Goal: Information Seeking & Learning: Check status

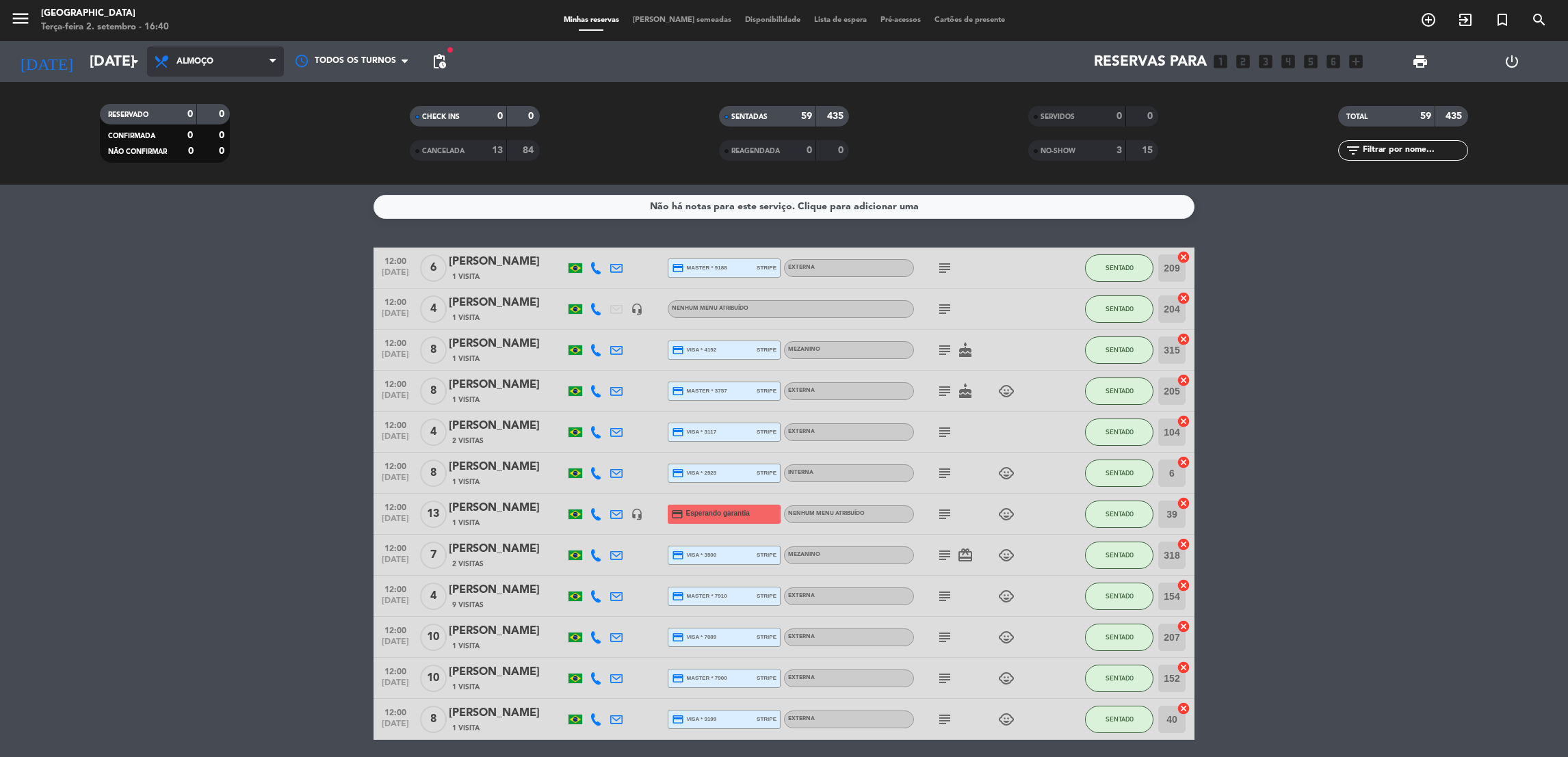
click at [266, 68] on span "Almoço" at bounding box center [215, 61] width 137 height 30
click at [219, 149] on div "menu [GEOGRAPHIC_DATA] Terça-feira 2. setembro - 16:40 Minhas reservas Mesas se…" at bounding box center [784, 92] width 1568 height 184
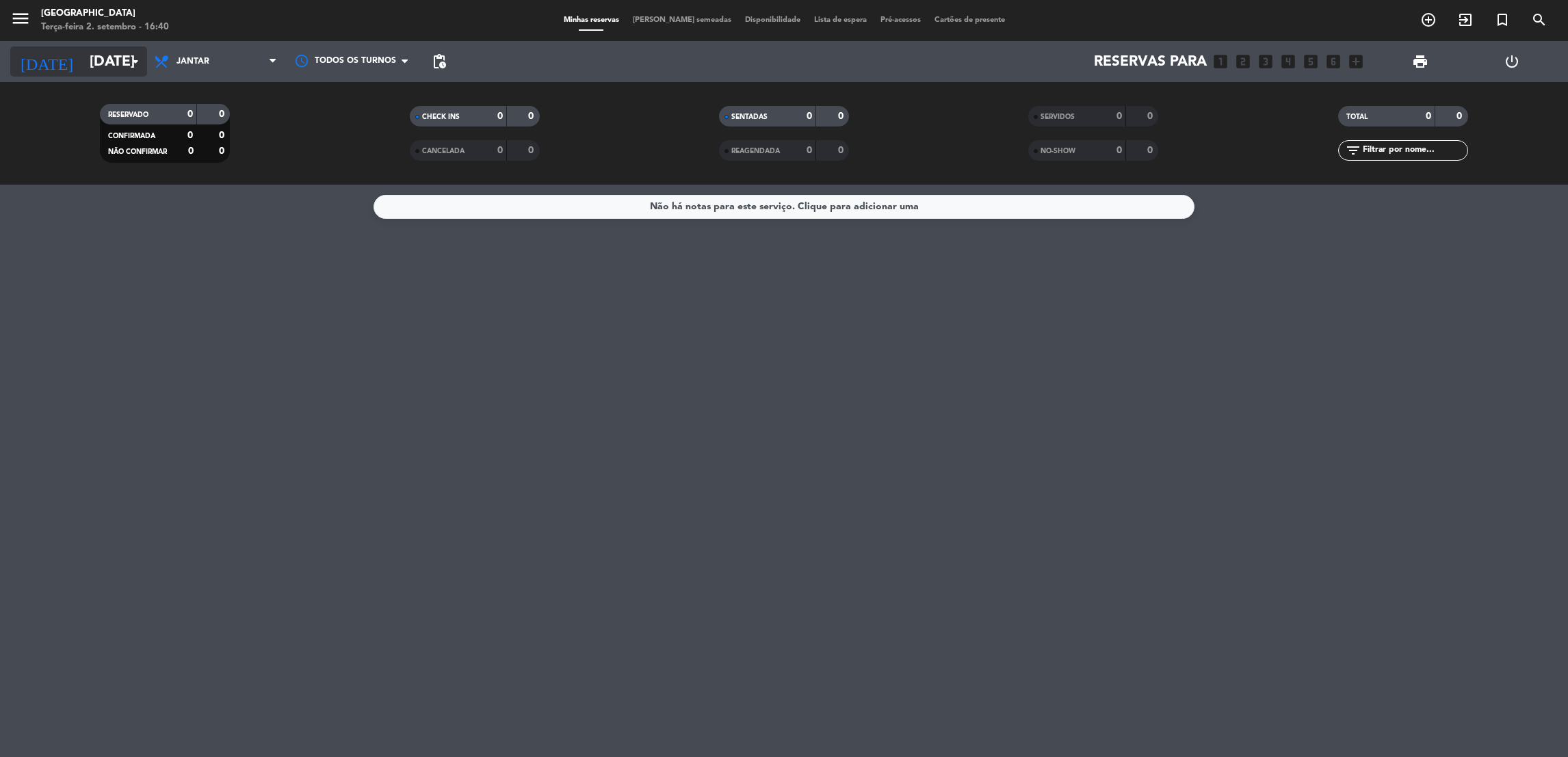
click at [110, 64] on input "[DATE]" at bounding box center [177, 61] width 188 height 31
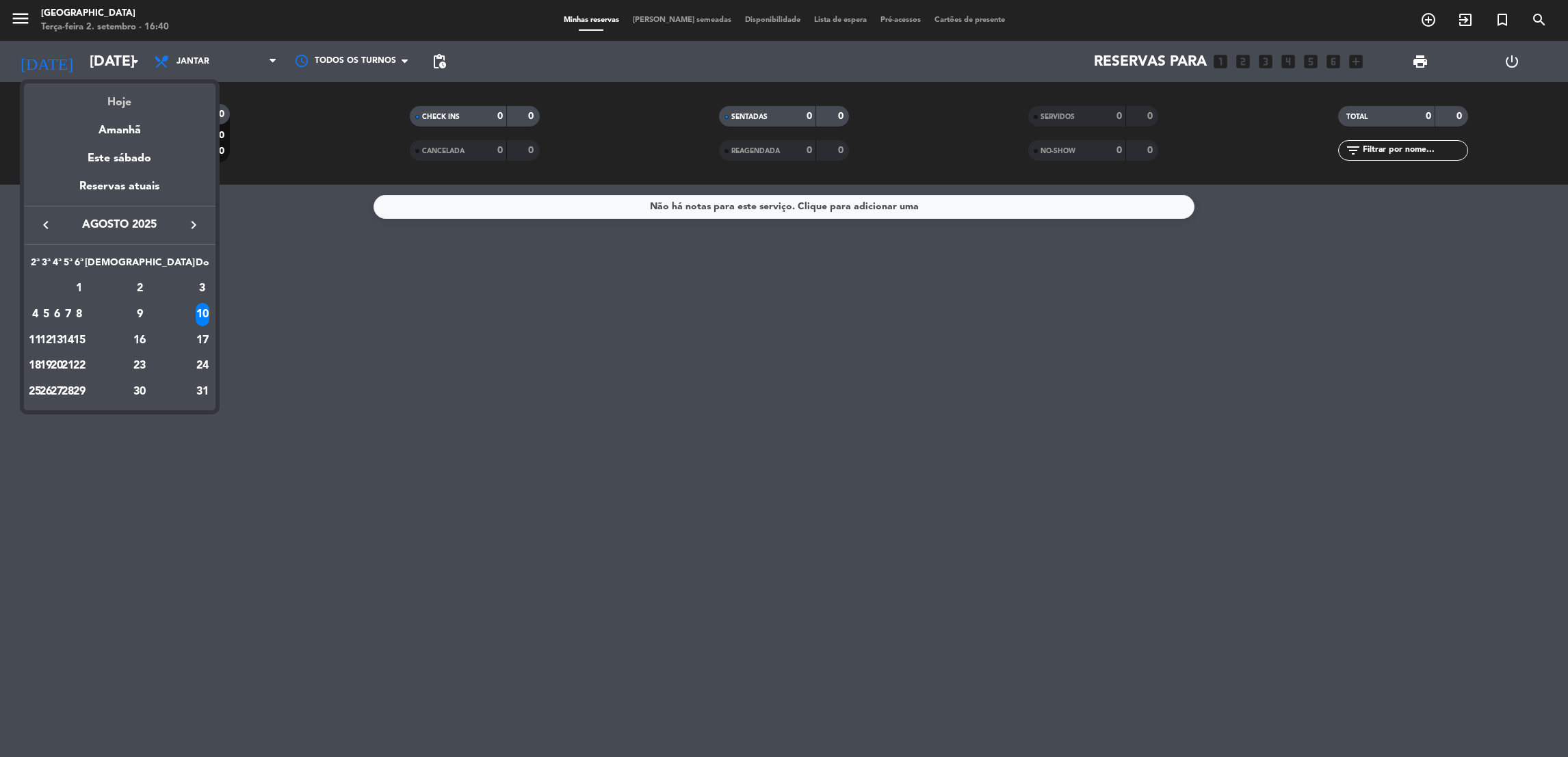
click at [114, 100] on div "Hoje" at bounding box center [120, 97] width 192 height 28
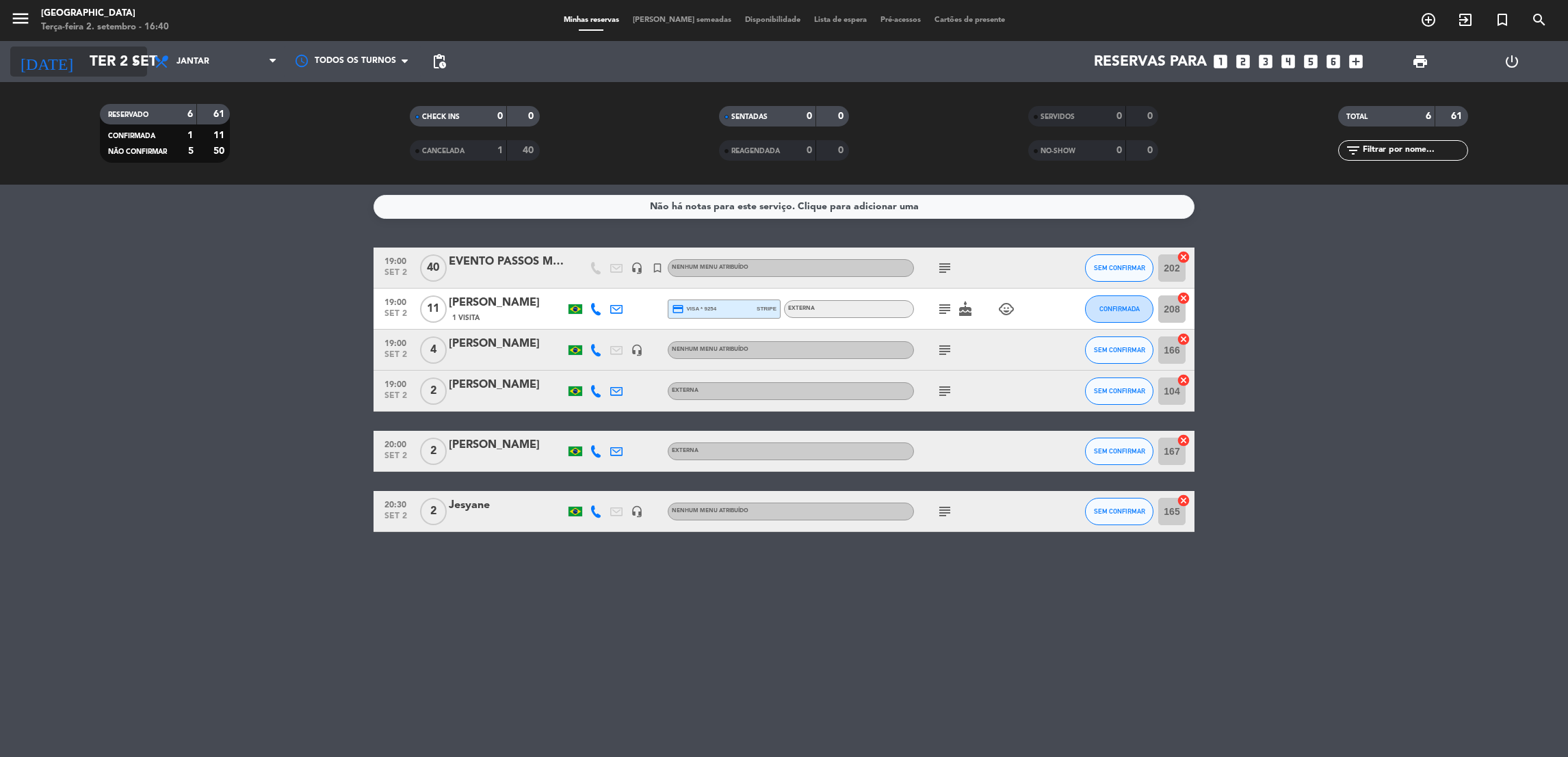
click at [117, 76] on input "Ter 2 set" at bounding box center [177, 61] width 188 height 31
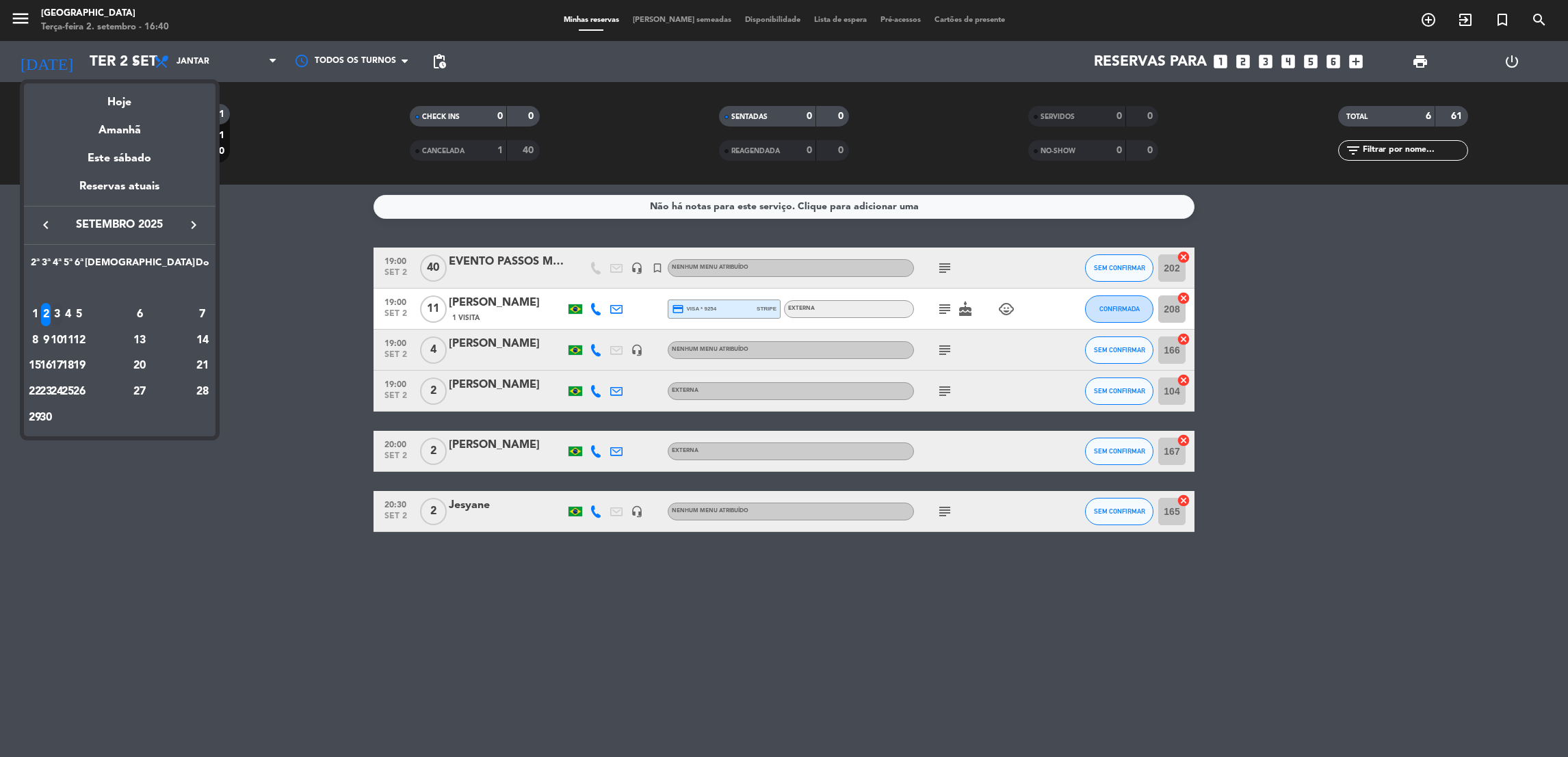
click at [62, 311] on div "3" at bounding box center [57, 315] width 10 height 23
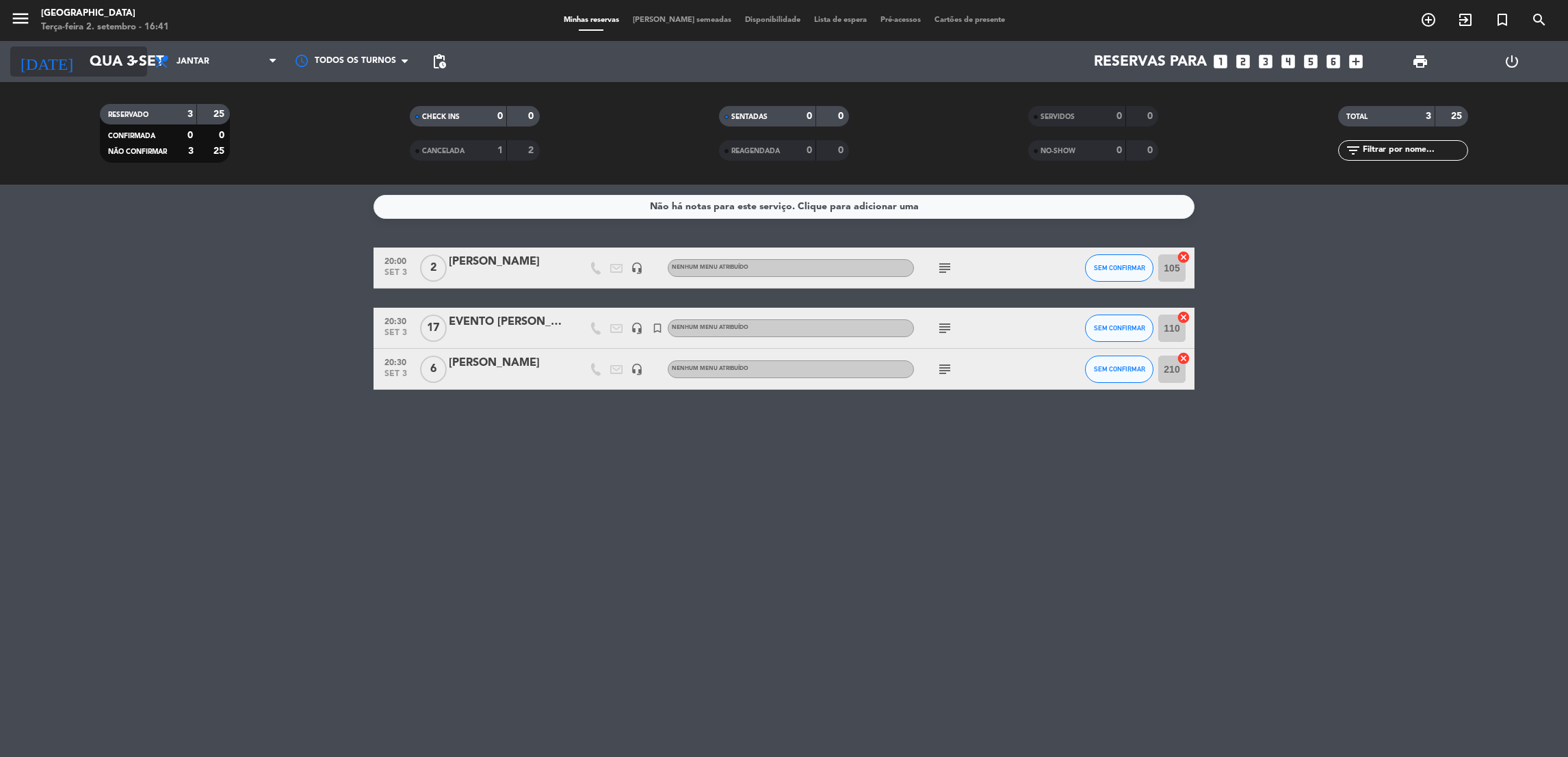
click at [120, 64] on input "Qua 3 set" at bounding box center [177, 61] width 188 height 31
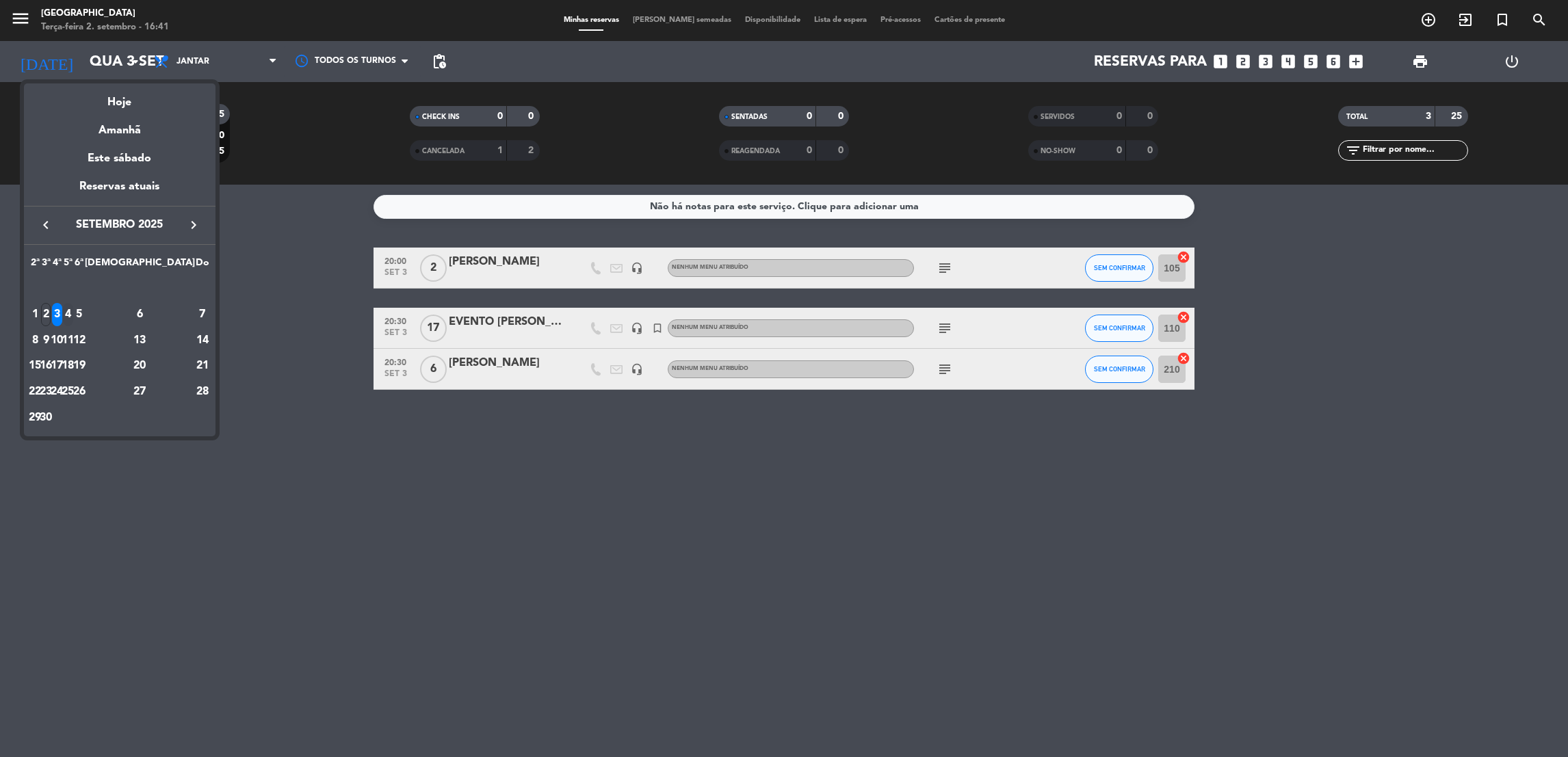
click at [73, 307] on div "4" at bounding box center [68, 315] width 10 height 23
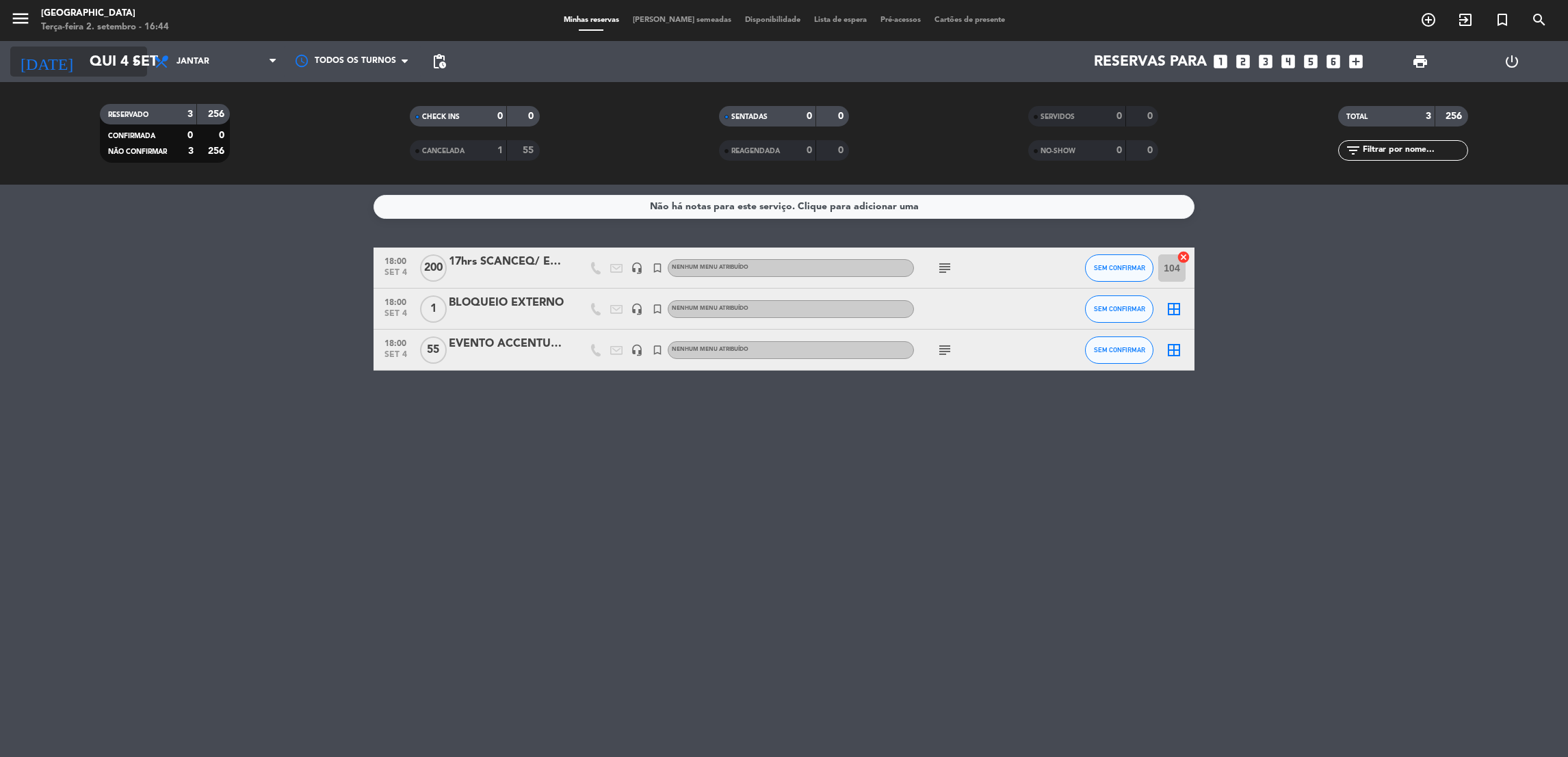
click at [93, 70] on input "Qui 4 set" at bounding box center [177, 61] width 188 height 31
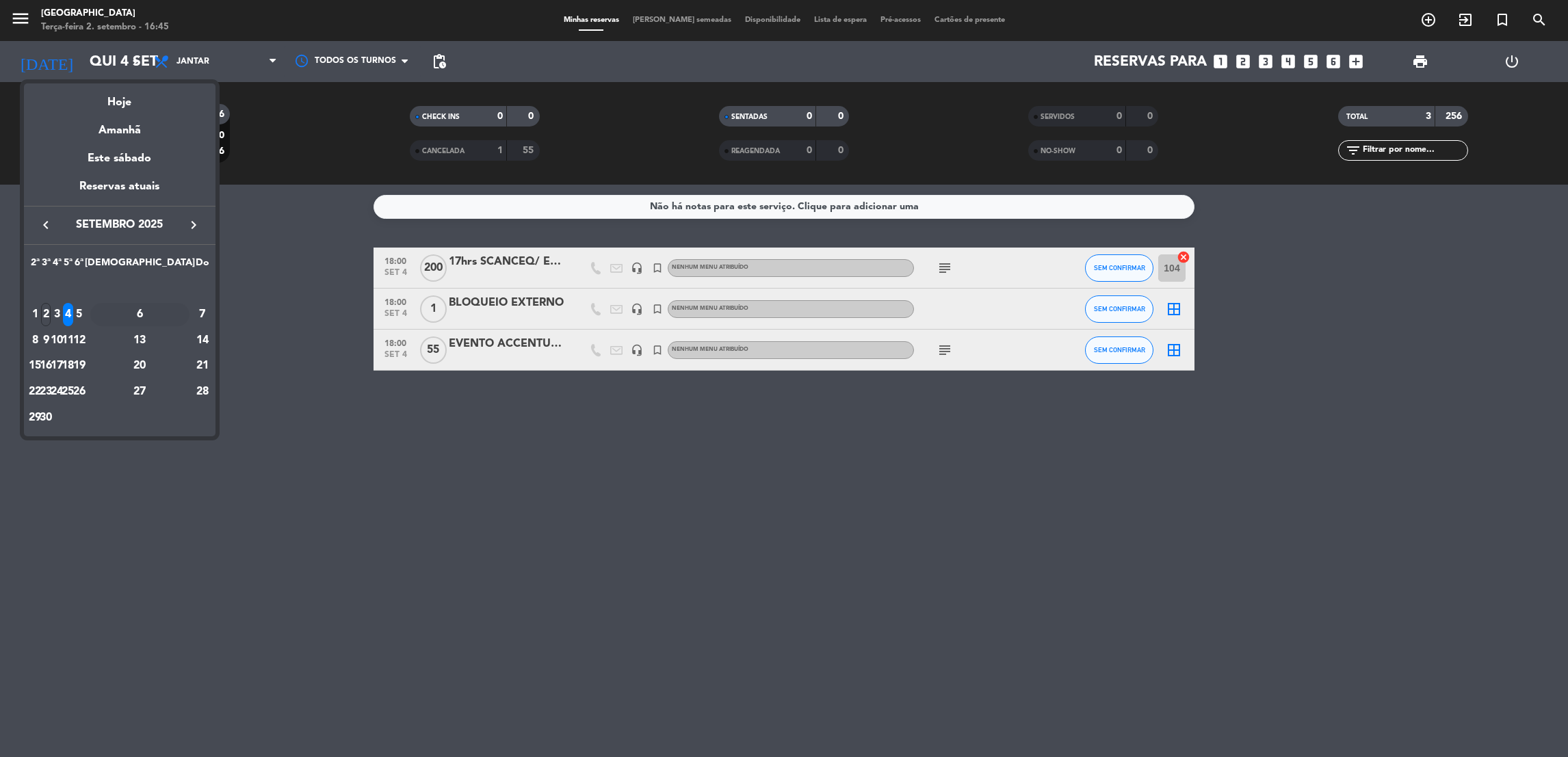
click at [175, 307] on div "6" at bounding box center [140, 315] width 99 height 23
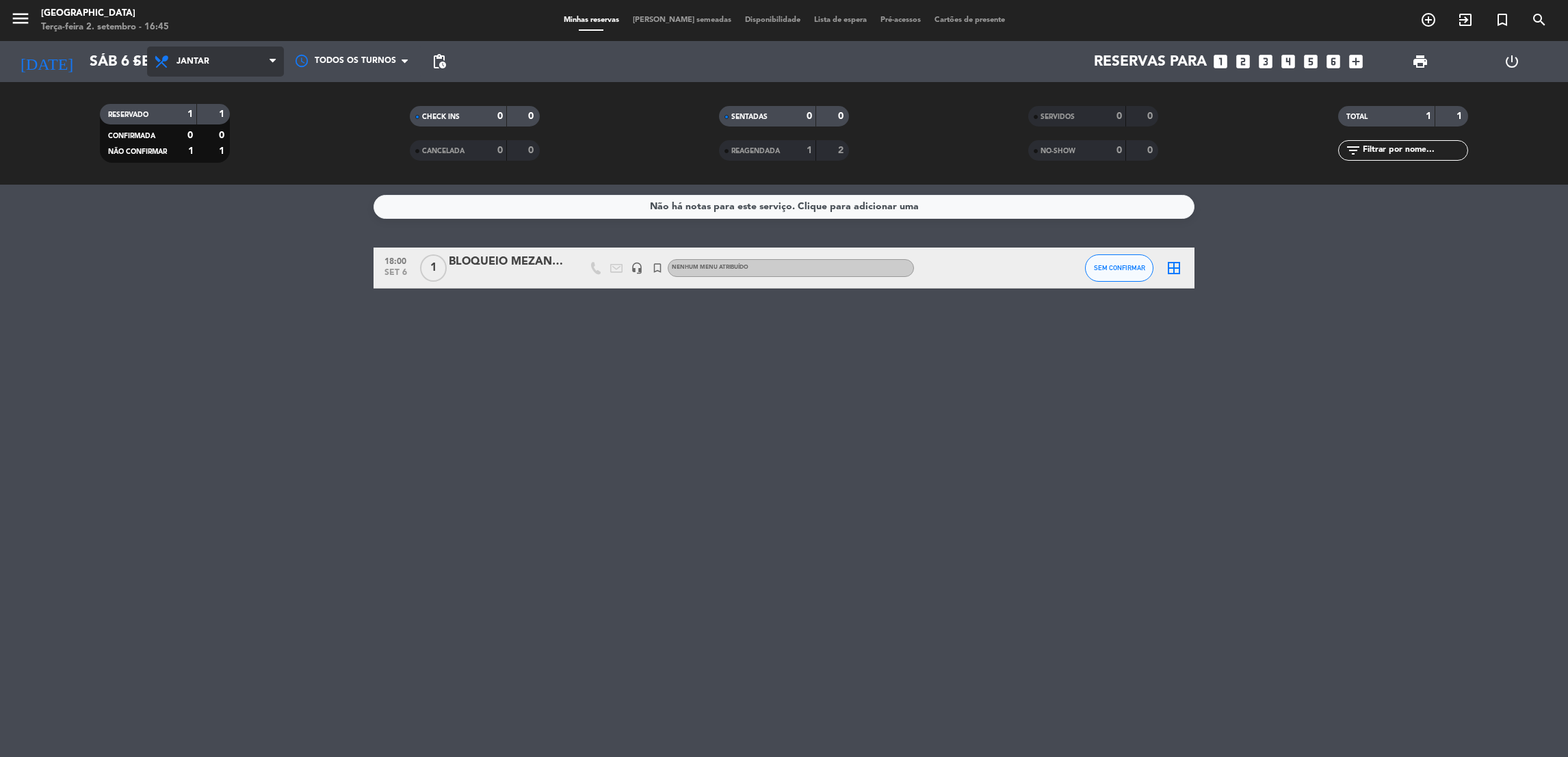
click at [265, 55] on span "Jantar" at bounding box center [215, 61] width 137 height 30
click at [238, 130] on div "menu [GEOGRAPHIC_DATA] Terça-feira 2. setembro - 16:45 Minhas reservas Mesas se…" at bounding box center [784, 92] width 1568 height 184
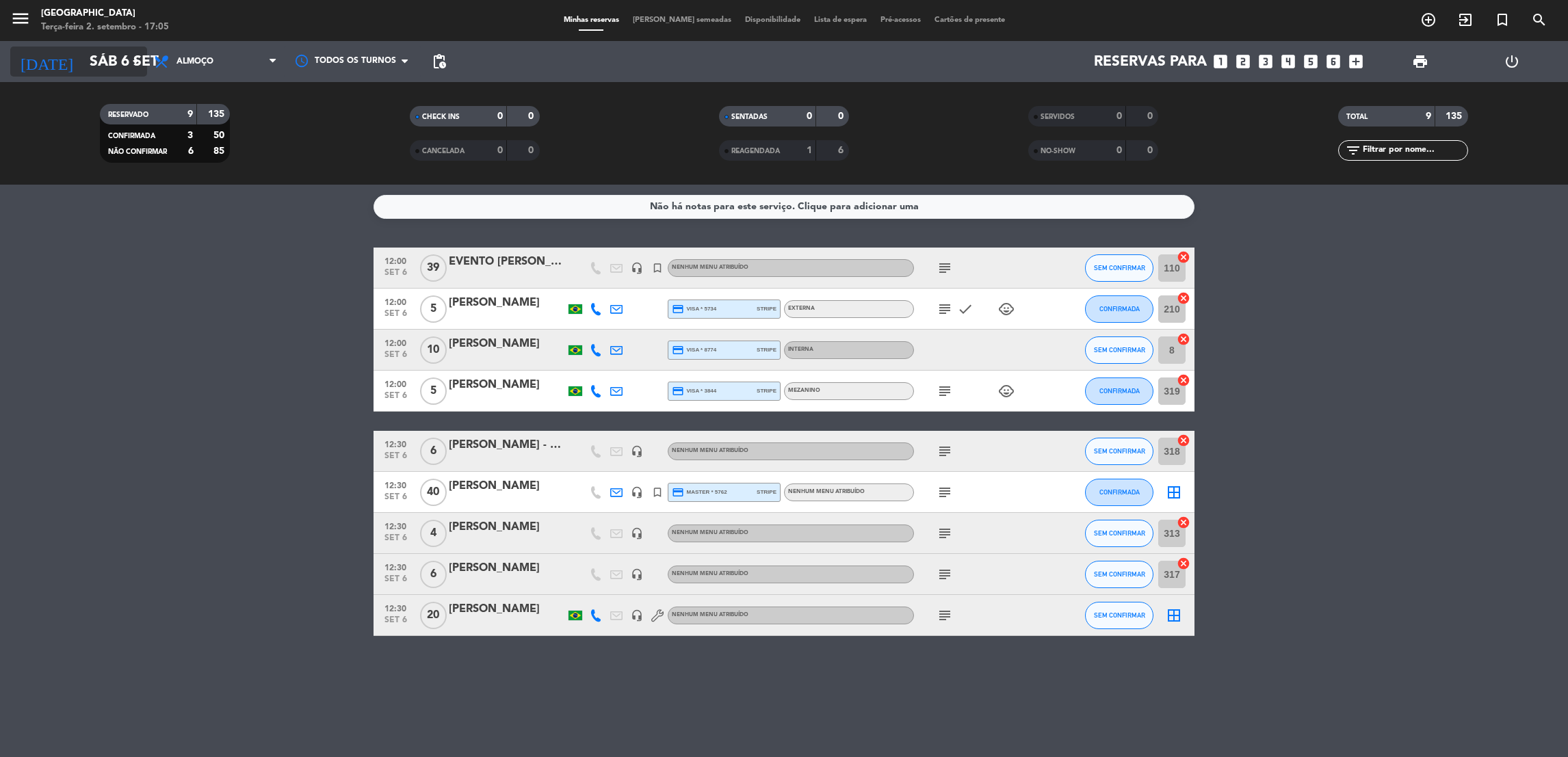
click at [92, 69] on input "Sáb 6 set" at bounding box center [177, 61] width 188 height 31
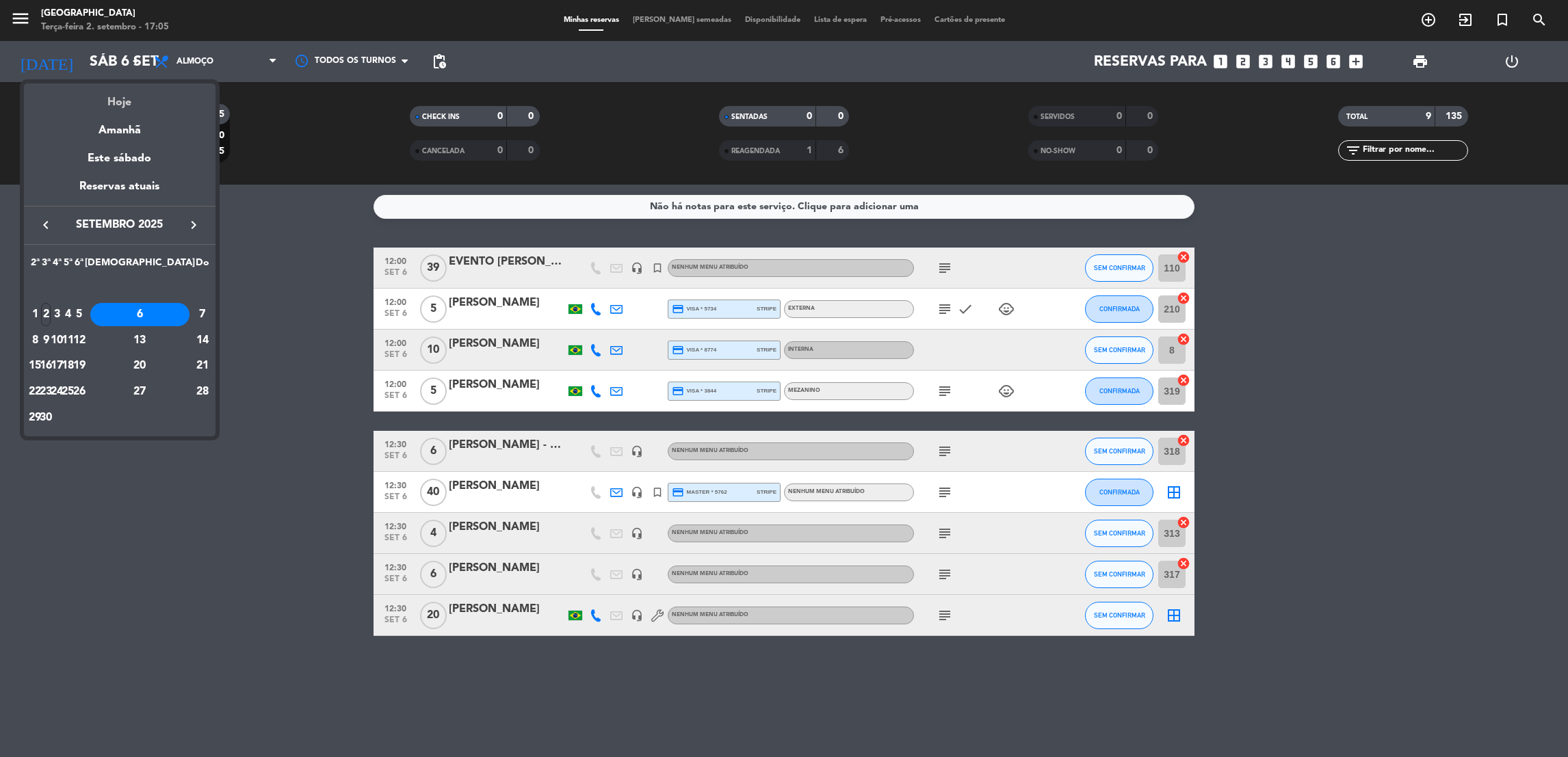
click at [99, 100] on div "Hoje" at bounding box center [120, 97] width 192 height 28
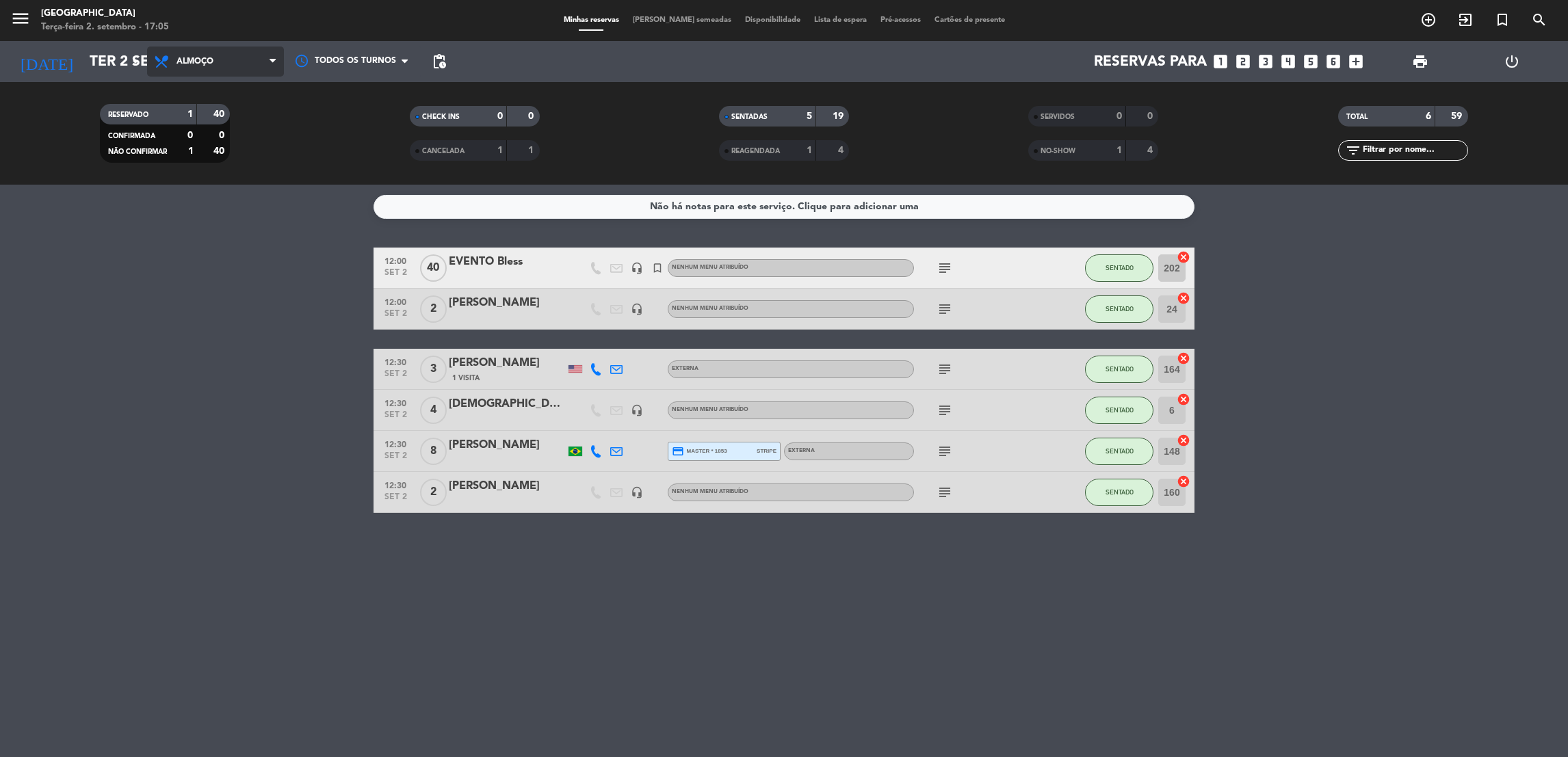
click at [248, 71] on span "Almoço" at bounding box center [215, 61] width 137 height 30
click at [229, 155] on div "menu [GEOGRAPHIC_DATA] Terça-feira 2. setembro - 17:05 Minhas reservas Mesas se…" at bounding box center [784, 92] width 1568 height 184
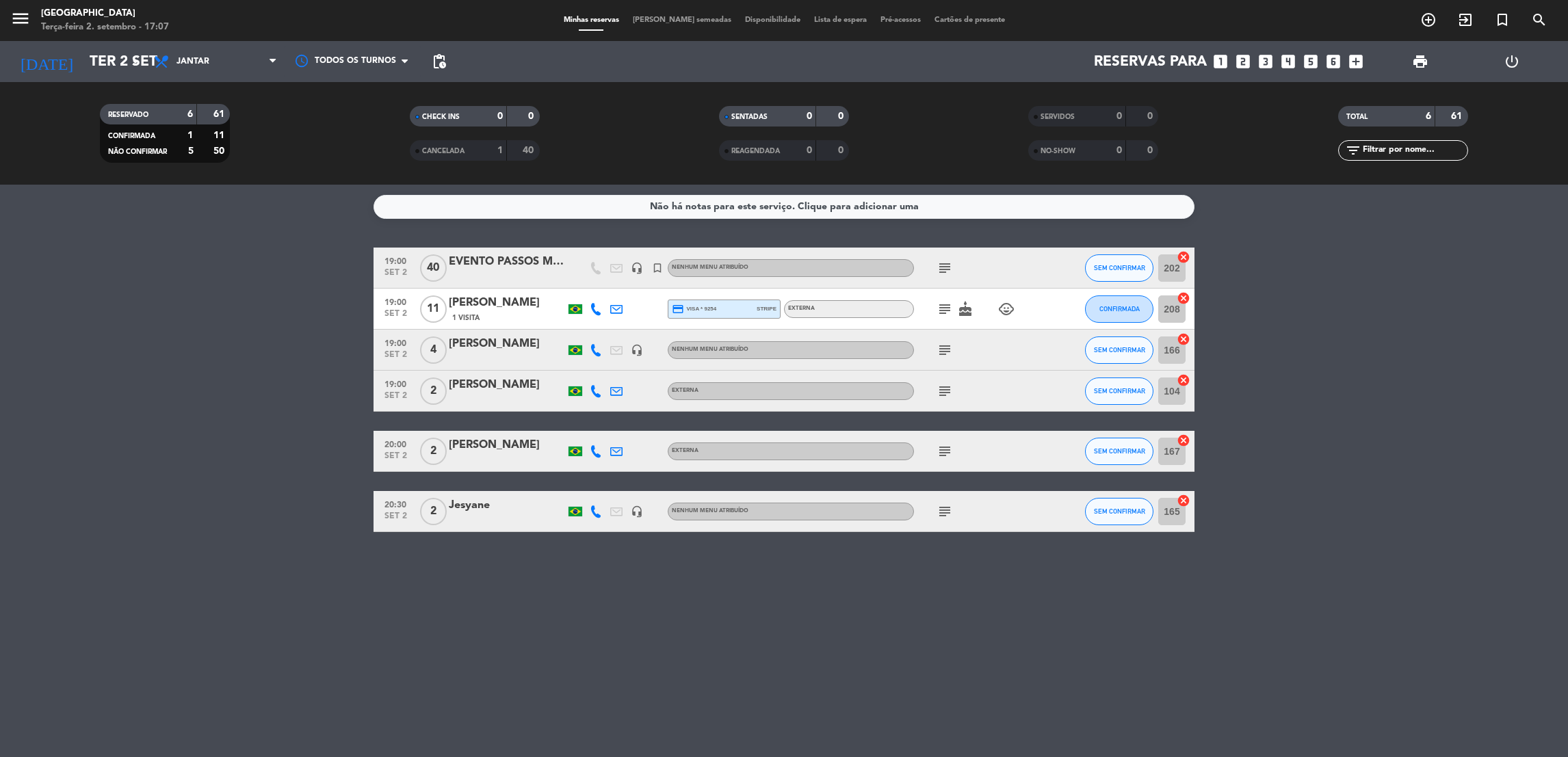
click at [229, 155] on filter-checkbox "RESERVADO 6 61 CONFIRMADA 1 11 NÃO CONFIRMAR 5 50" at bounding box center [165, 133] width 309 height 59
drag, startPoint x: 229, startPoint y: 155, endPoint x: 198, endPoint y: 171, distance: 34.9
click at [198, 171] on div "RESERVADO 6 61 CONFIRMADA 1 11 NÃO CONFIRMAR 5 50 CHECK INS 0 0 CANCELADA 1 40 …" at bounding box center [784, 134] width 1568 height 103
click at [295, 312] on bookings-row "19:00 [DATE] EVENTO PASSOS MAGICOS headset_mic turned_in_not Nenhum menu atribu…" at bounding box center [784, 390] width 1568 height 285
click at [110, 71] on input "Ter 2 set" at bounding box center [177, 61] width 188 height 31
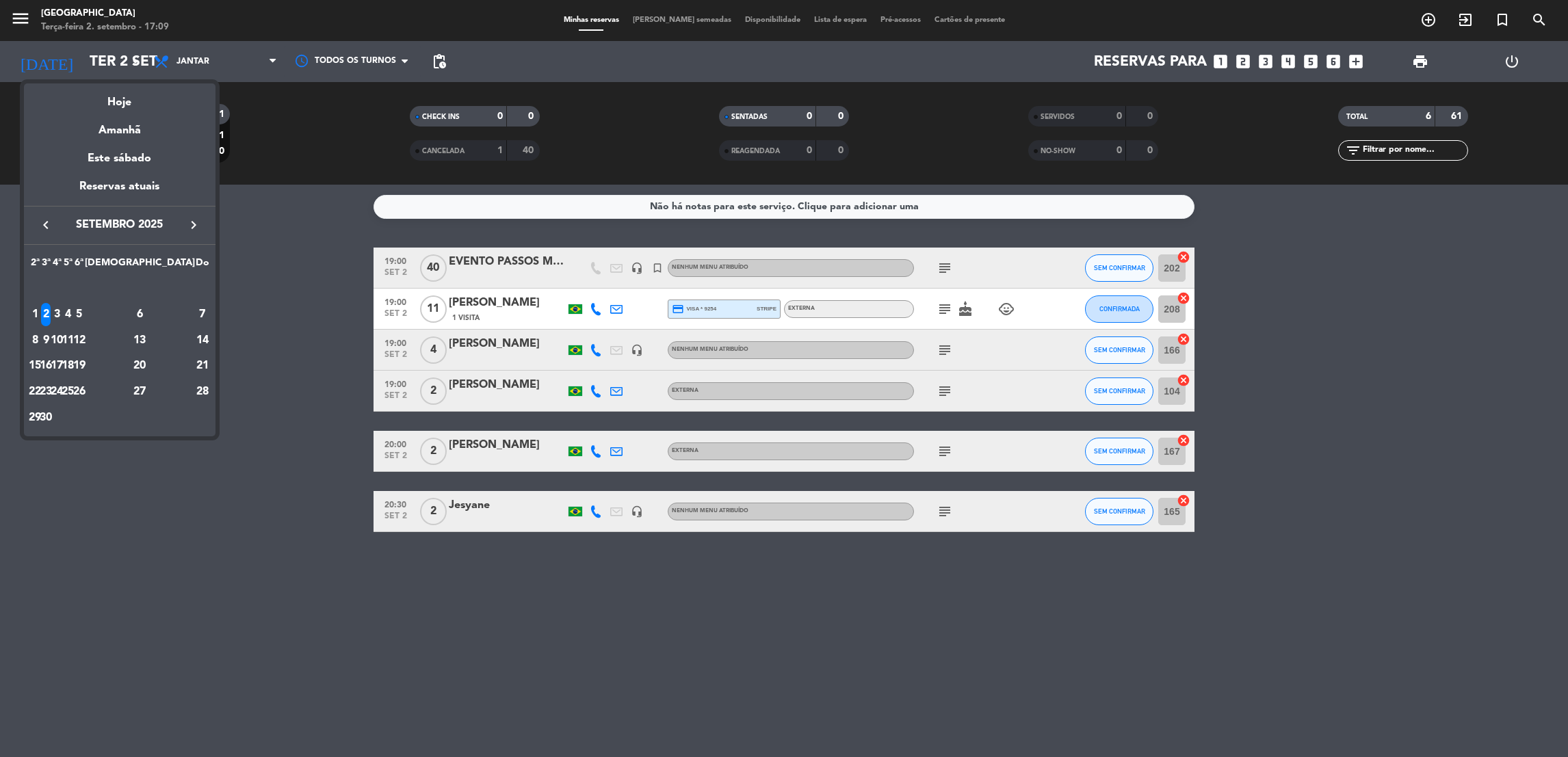
click at [220, 489] on div at bounding box center [784, 378] width 1568 height 757
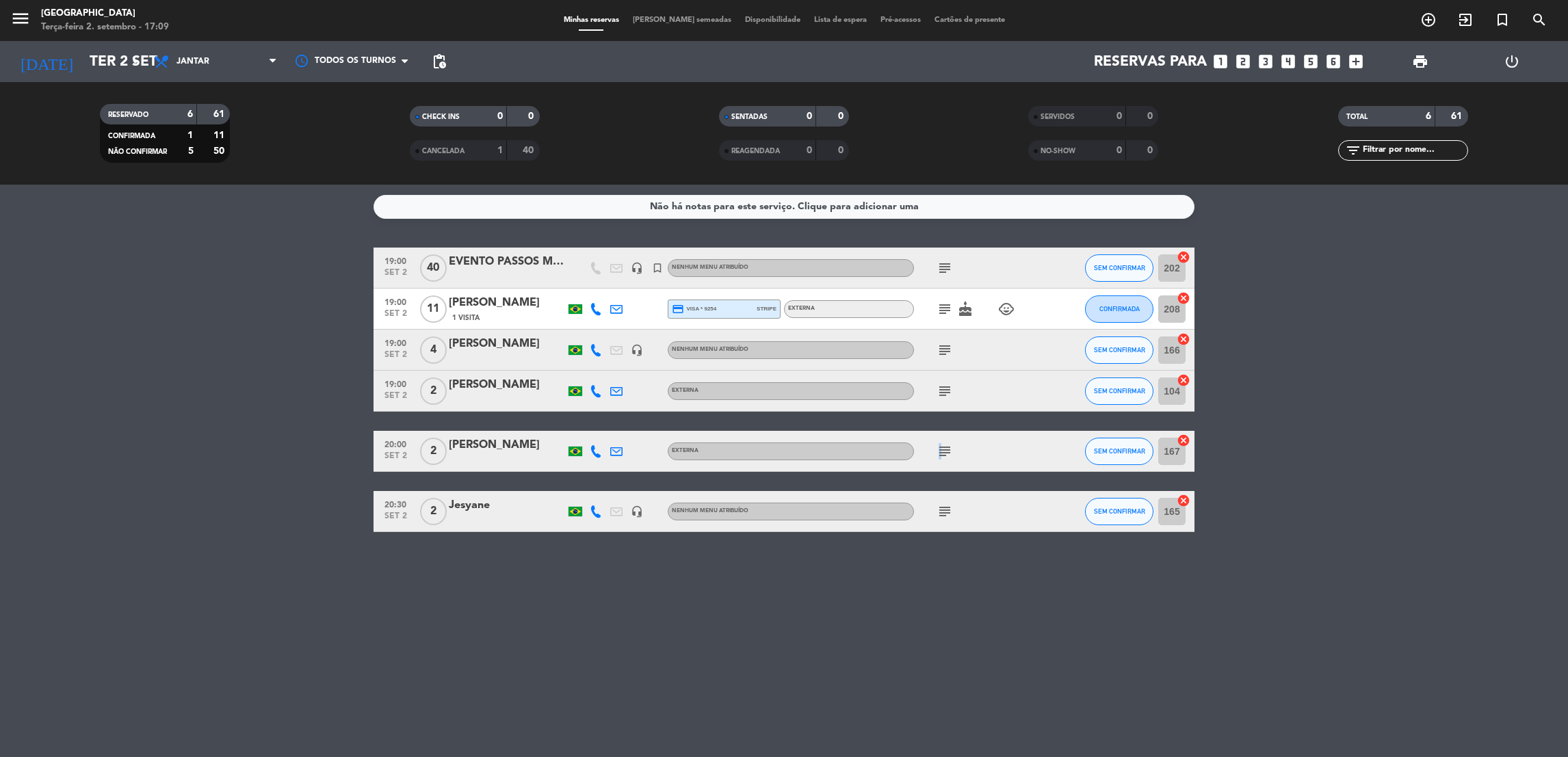
drag, startPoint x: 926, startPoint y: 438, endPoint x: 939, endPoint y: 446, distance: 15.3
click at [939, 446] on div "subject" at bounding box center [976, 451] width 123 height 41
click at [939, 446] on icon "subject" at bounding box center [945, 452] width 17 height 17
click at [1021, 735] on div "Não há notas para este serviço. Clique para adicionar uma 19:00 [DATE] EVENTO P…" at bounding box center [784, 470] width 1568 height 573
click at [106, 57] on input "Ter 2 set" at bounding box center [177, 61] width 188 height 31
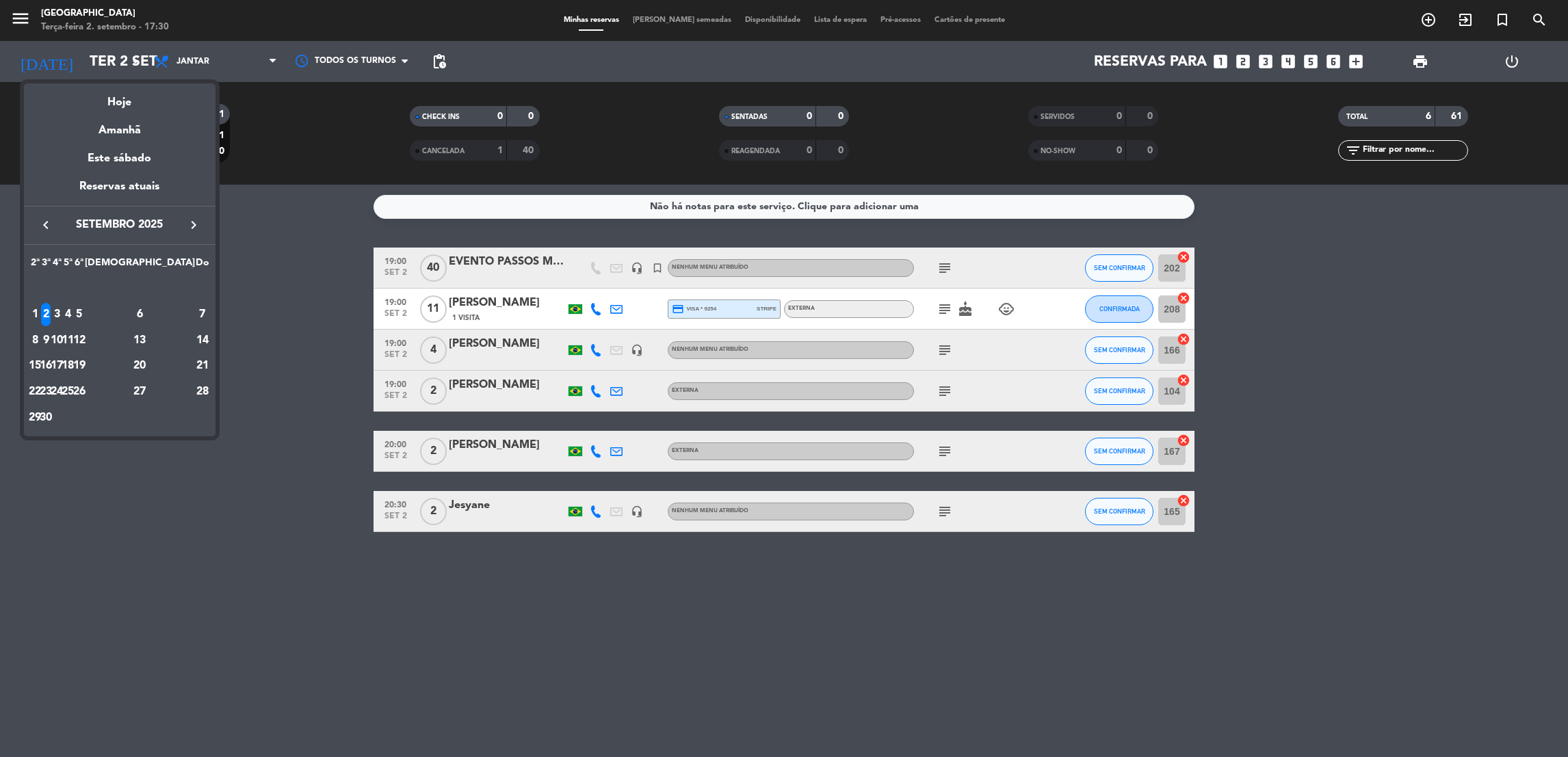
click at [297, 311] on div at bounding box center [784, 378] width 1568 height 757
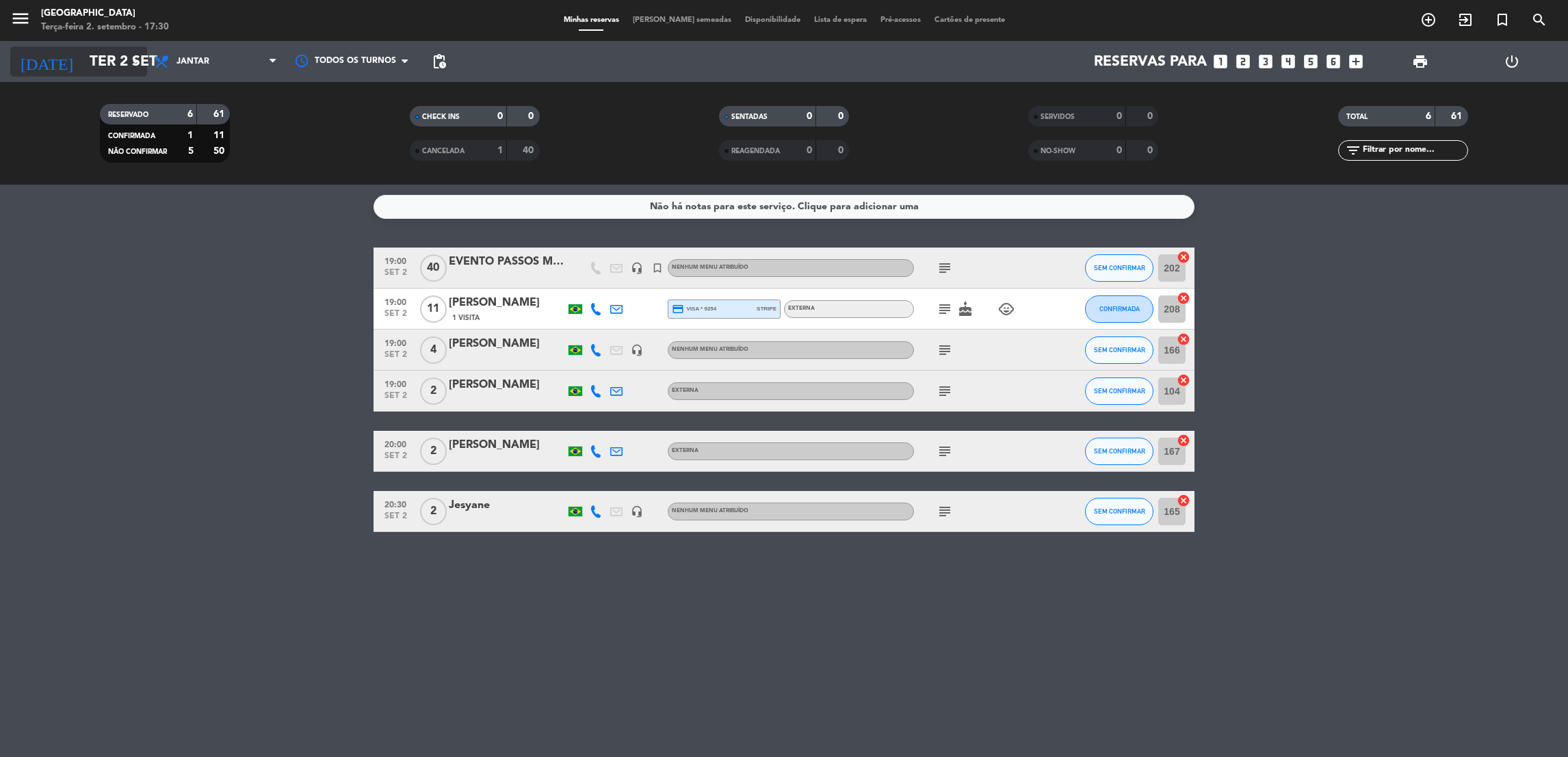
click at [114, 63] on input "Ter 2 set" at bounding box center [177, 61] width 188 height 31
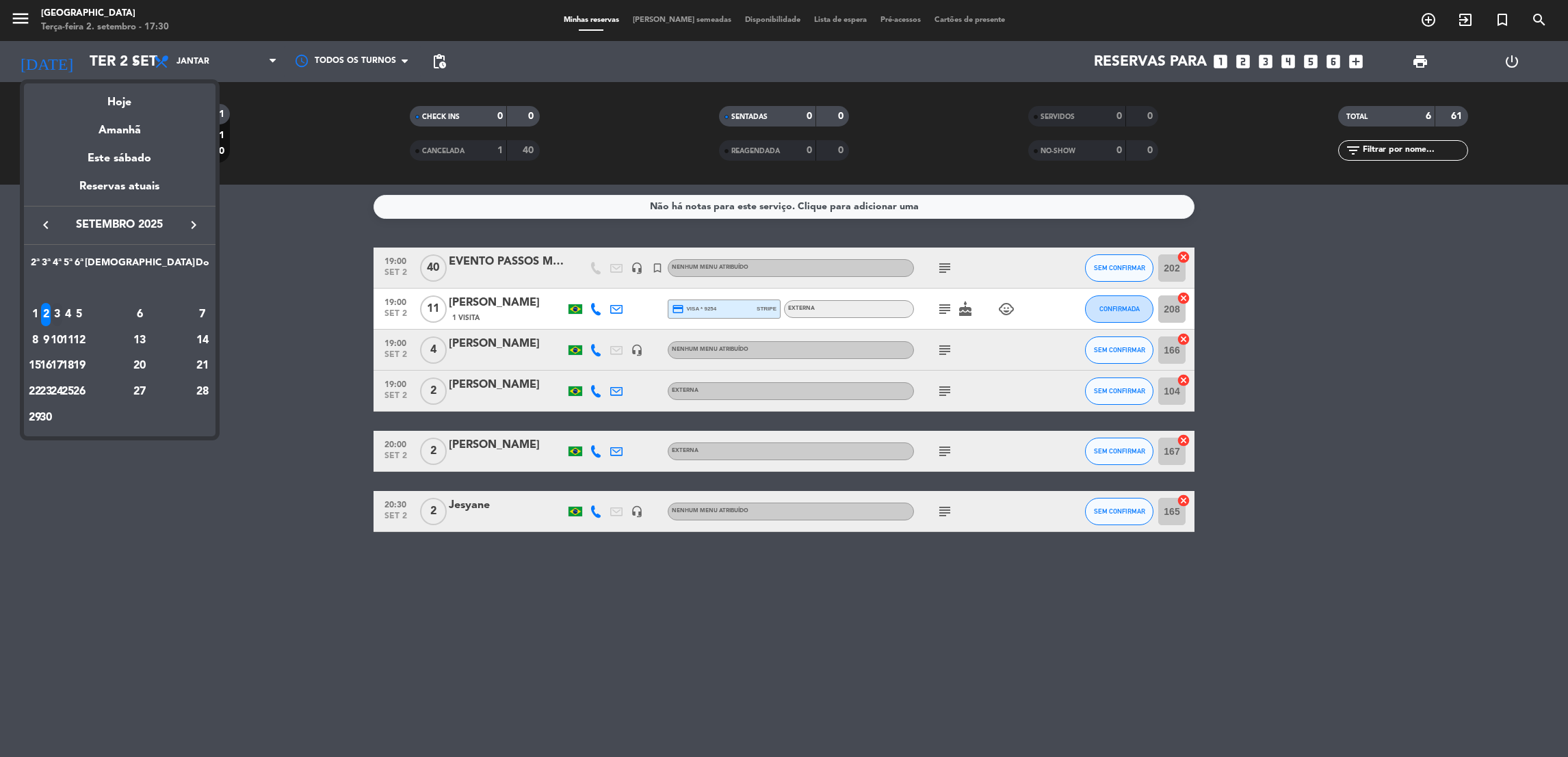
click at [62, 320] on div "3" at bounding box center [57, 315] width 10 height 23
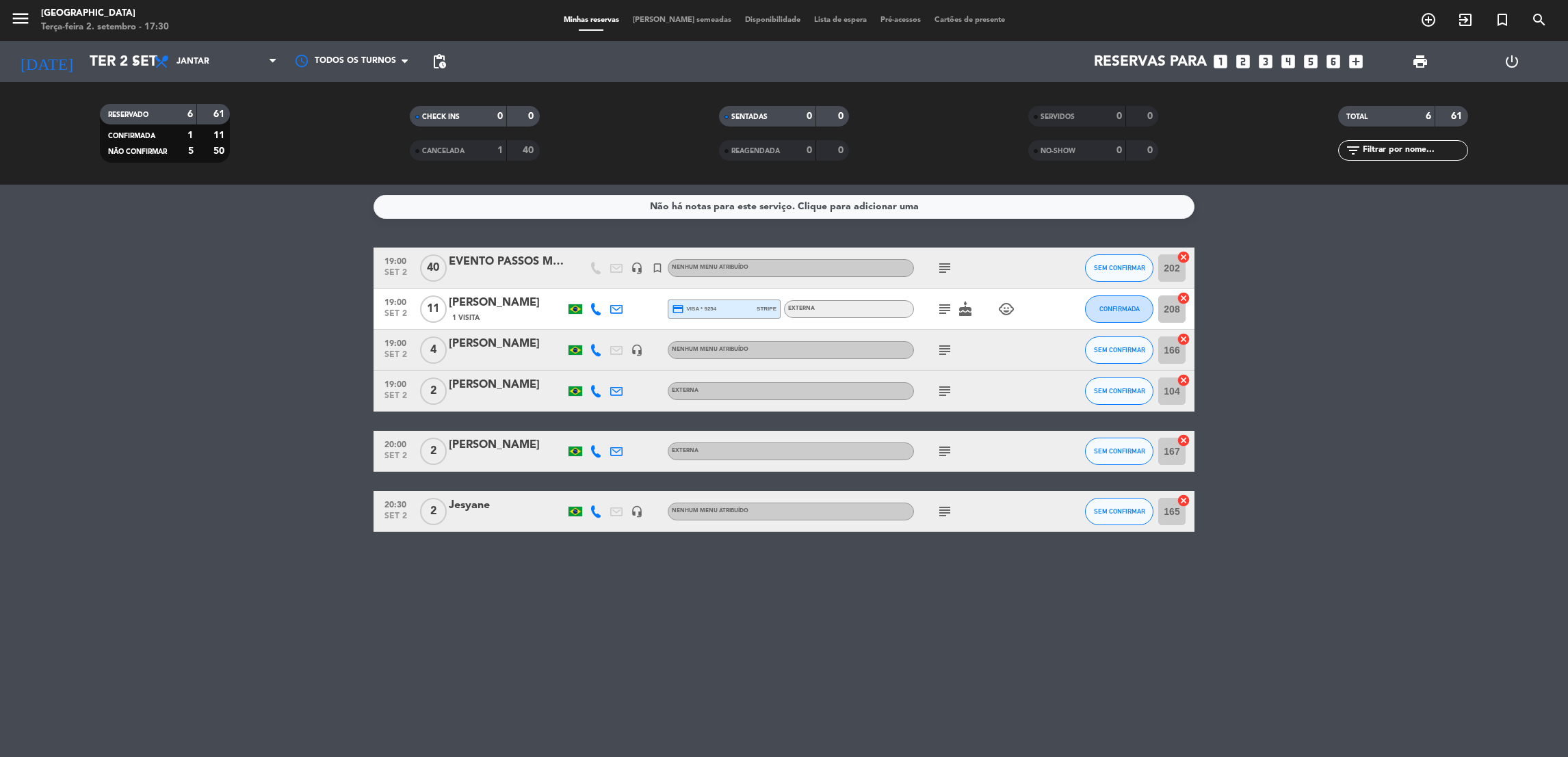
type input "Qua 3 set"
